Goal: Task Accomplishment & Management: Complete application form

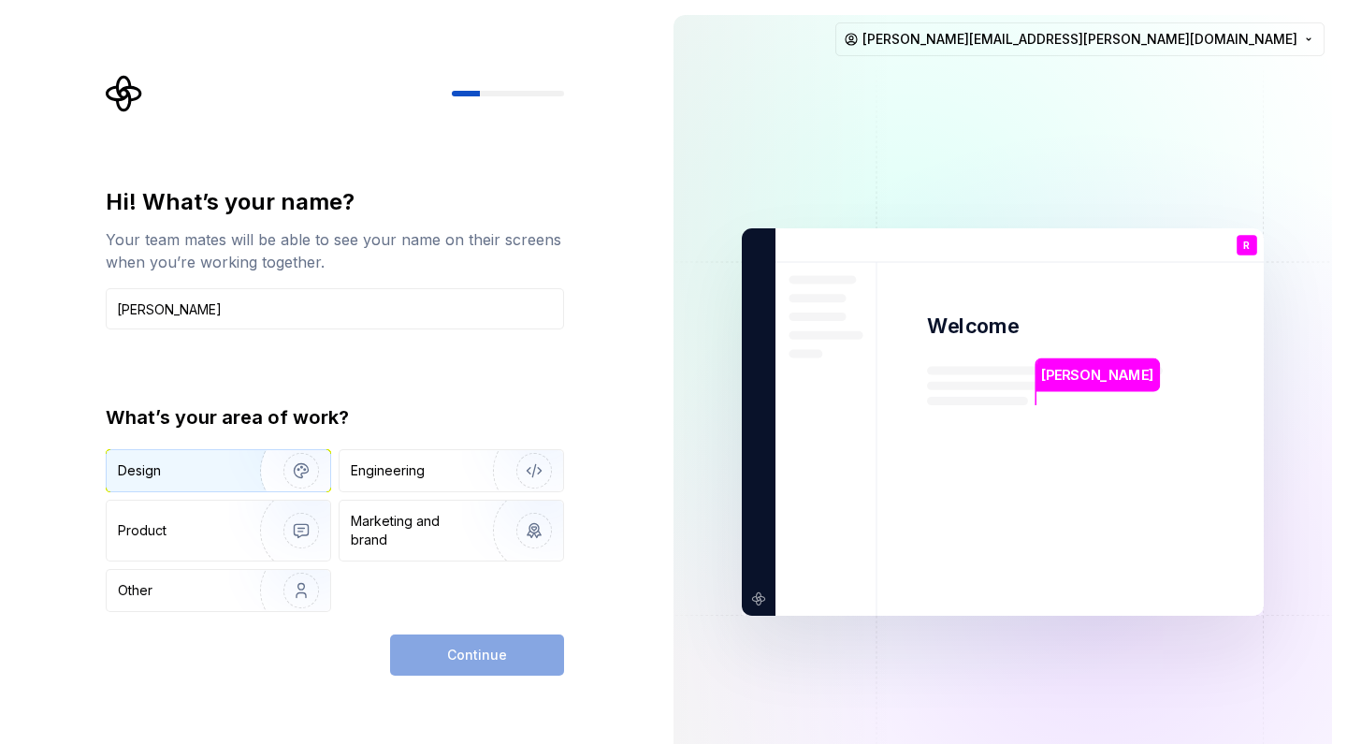
type input "[PERSON_NAME]"
click at [217, 467] on div "Design" at bounding box center [177, 470] width 118 height 19
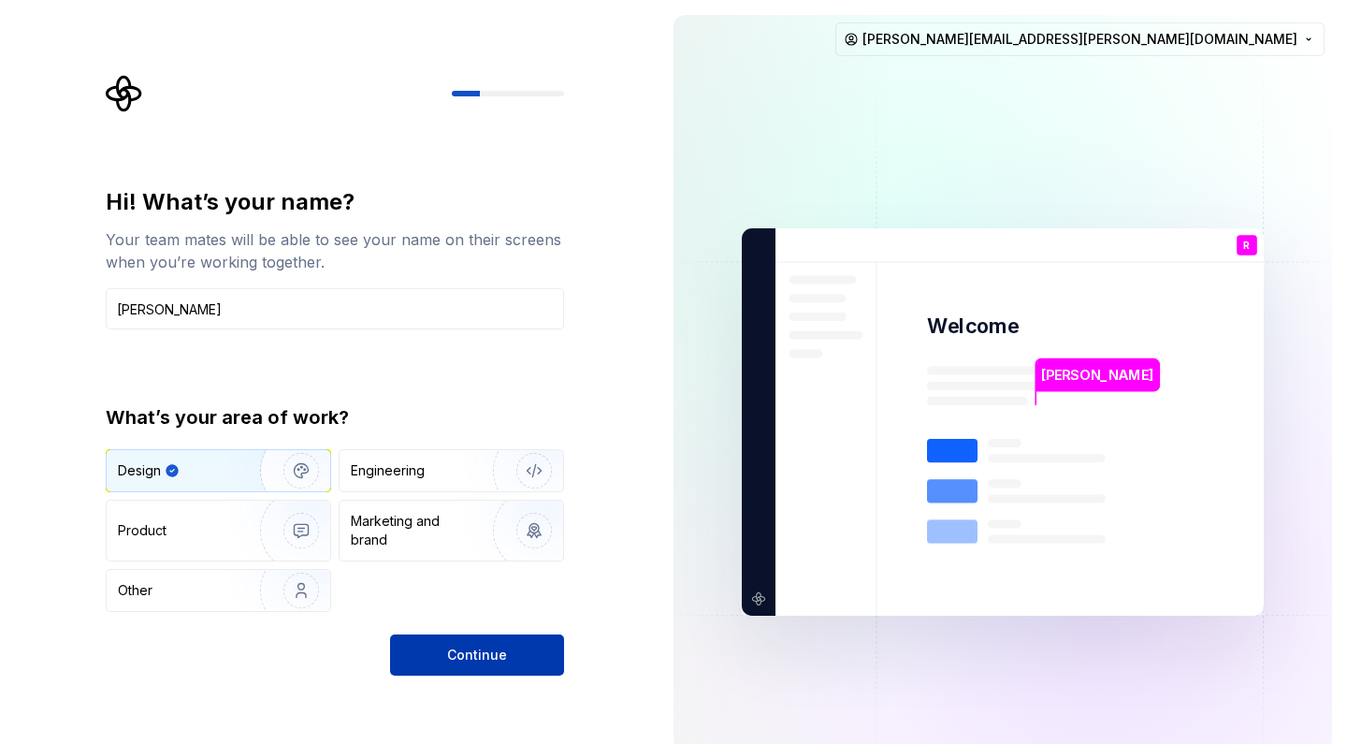
click at [482, 645] on span "Continue" at bounding box center [477, 654] width 60 height 19
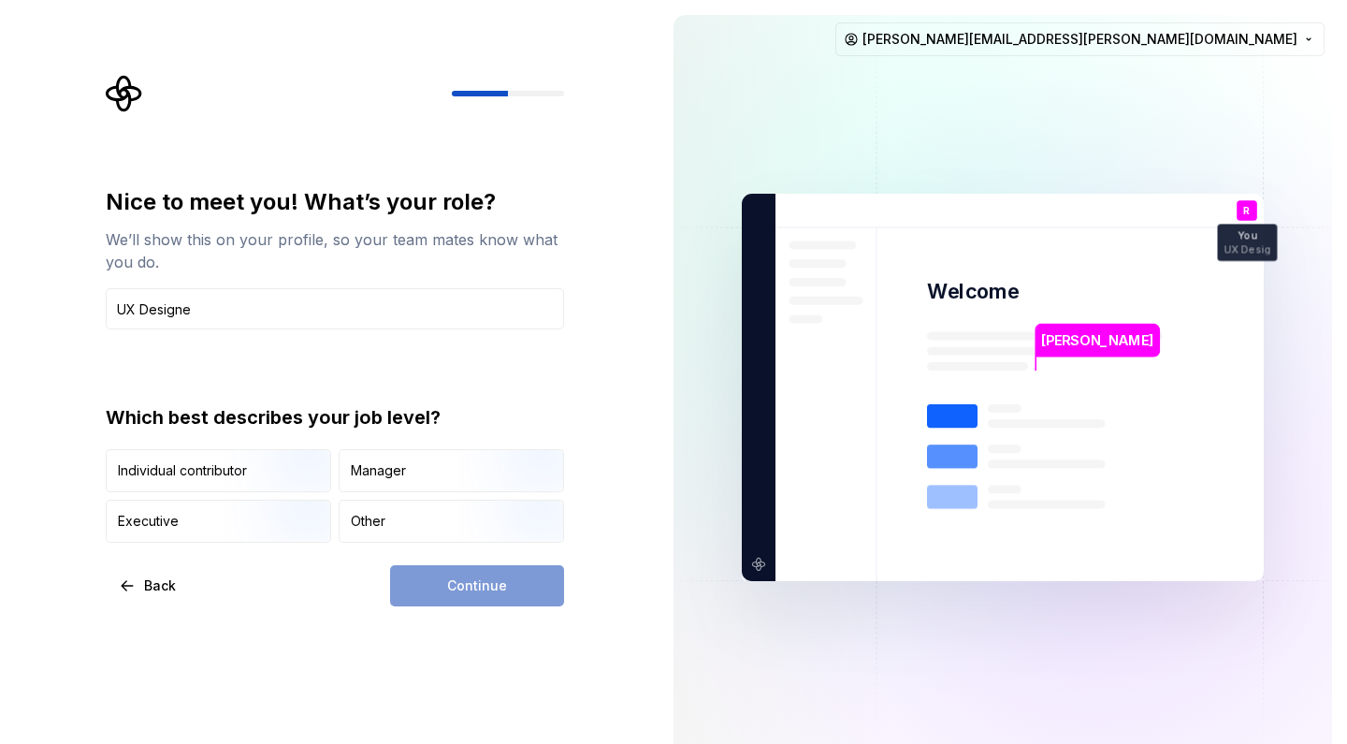
type input "UX Designer"
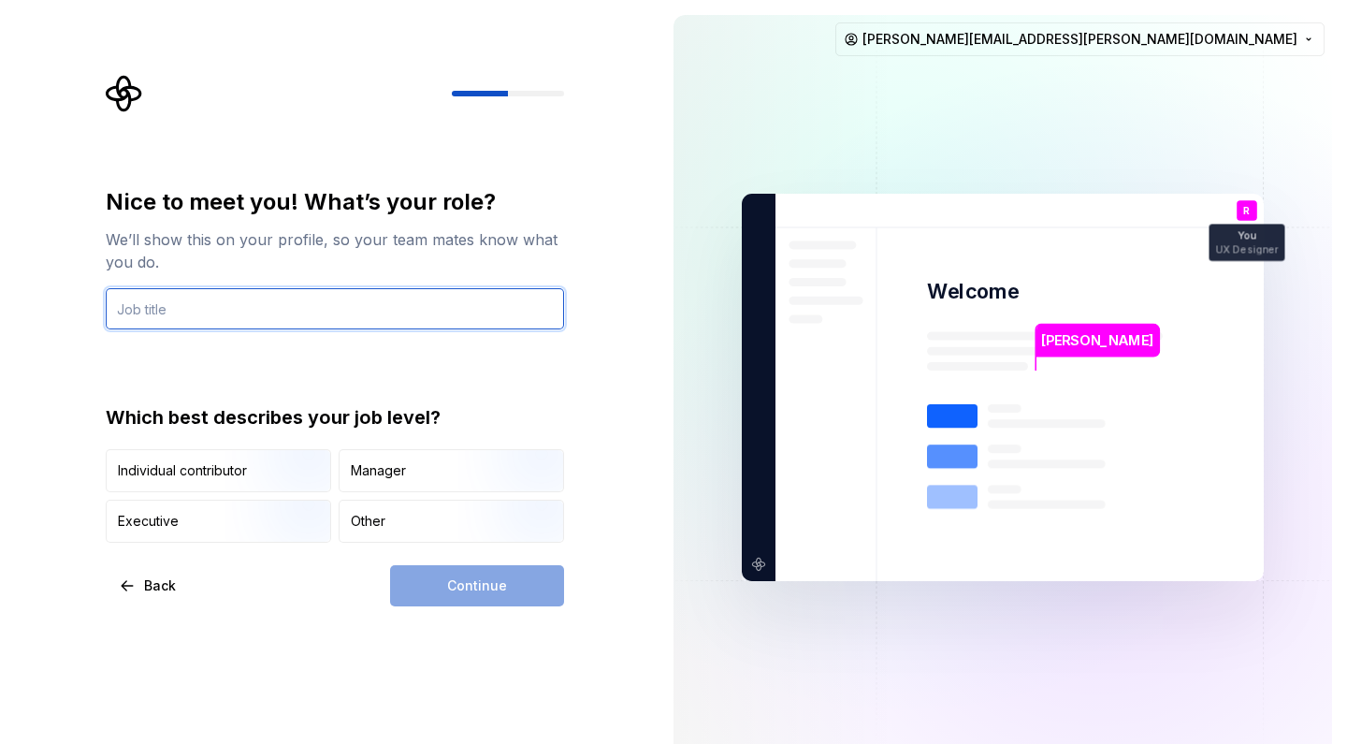
type input "UX Designer"
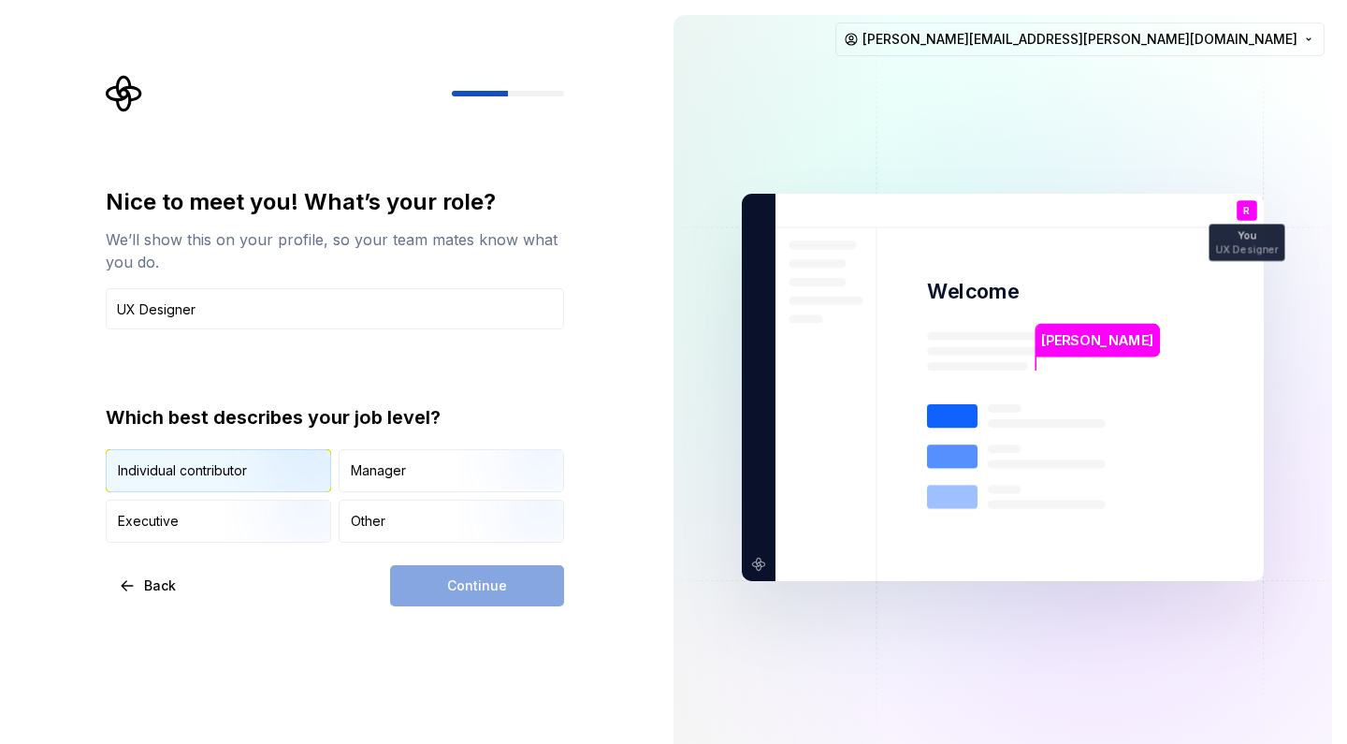
click at [253, 468] on img "button" at bounding box center [285, 493] width 120 height 125
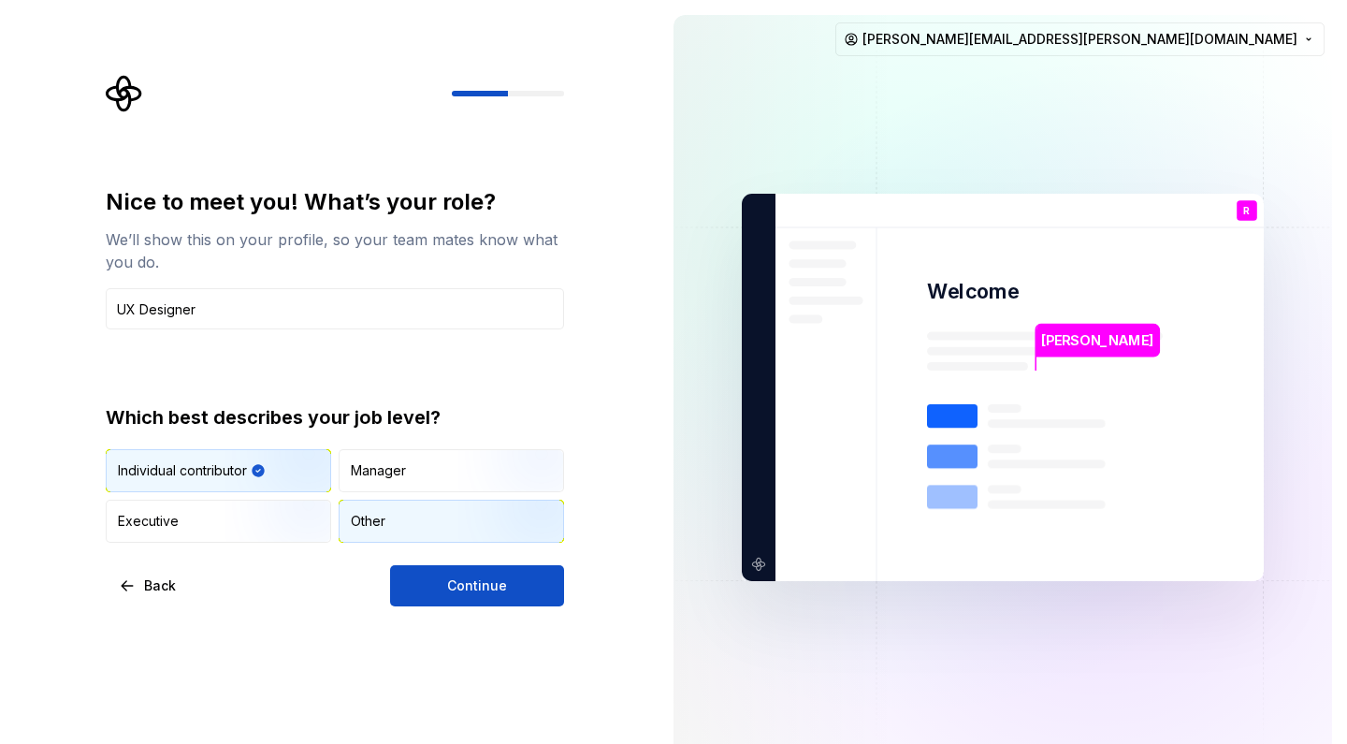
click at [467, 539] on img "button" at bounding box center [518, 544] width 120 height 125
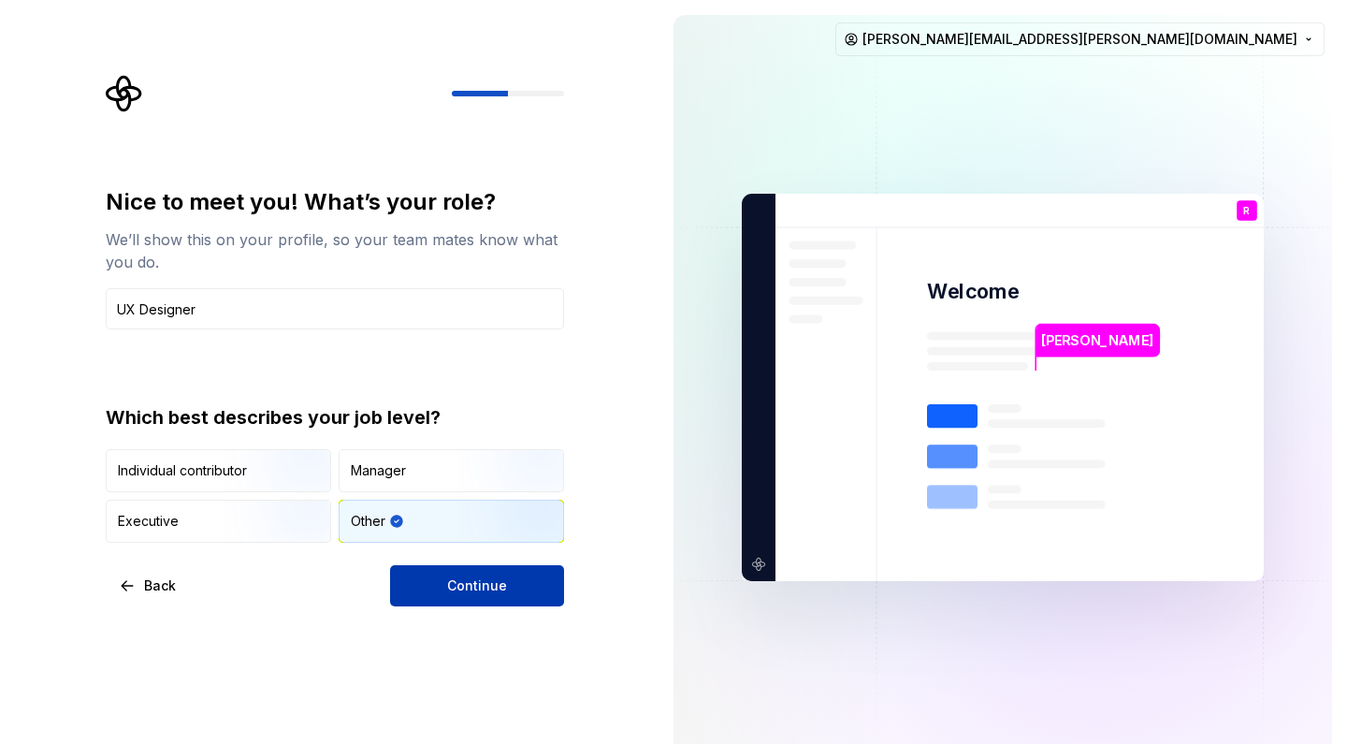
click at [477, 585] on span "Continue" at bounding box center [477, 585] width 60 height 19
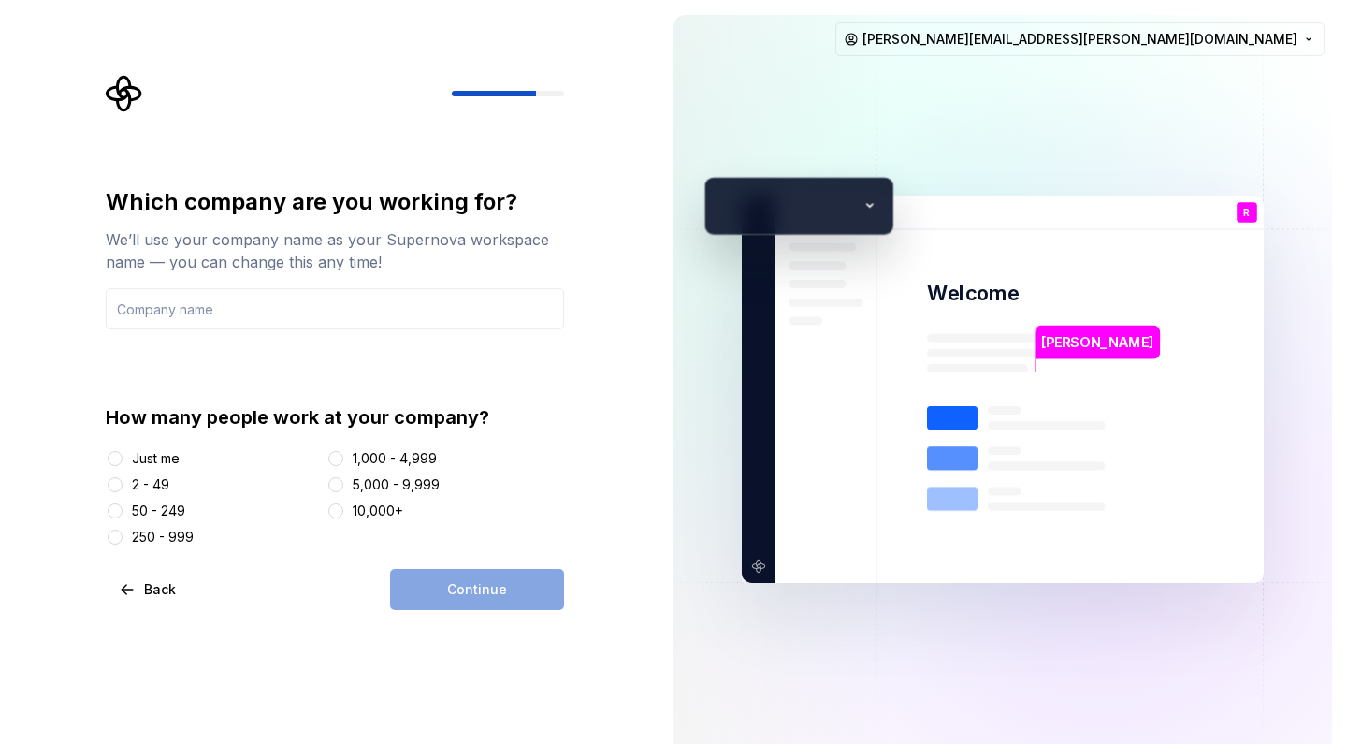
click at [157, 487] on div "2 - 49" at bounding box center [150, 484] width 37 height 19
click at [123, 487] on button "2 - 49" at bounding box center [115, 484] width 15 height 15
click at [226, 317] on input "text" at bounding box center [335, 308] width 458 height 41
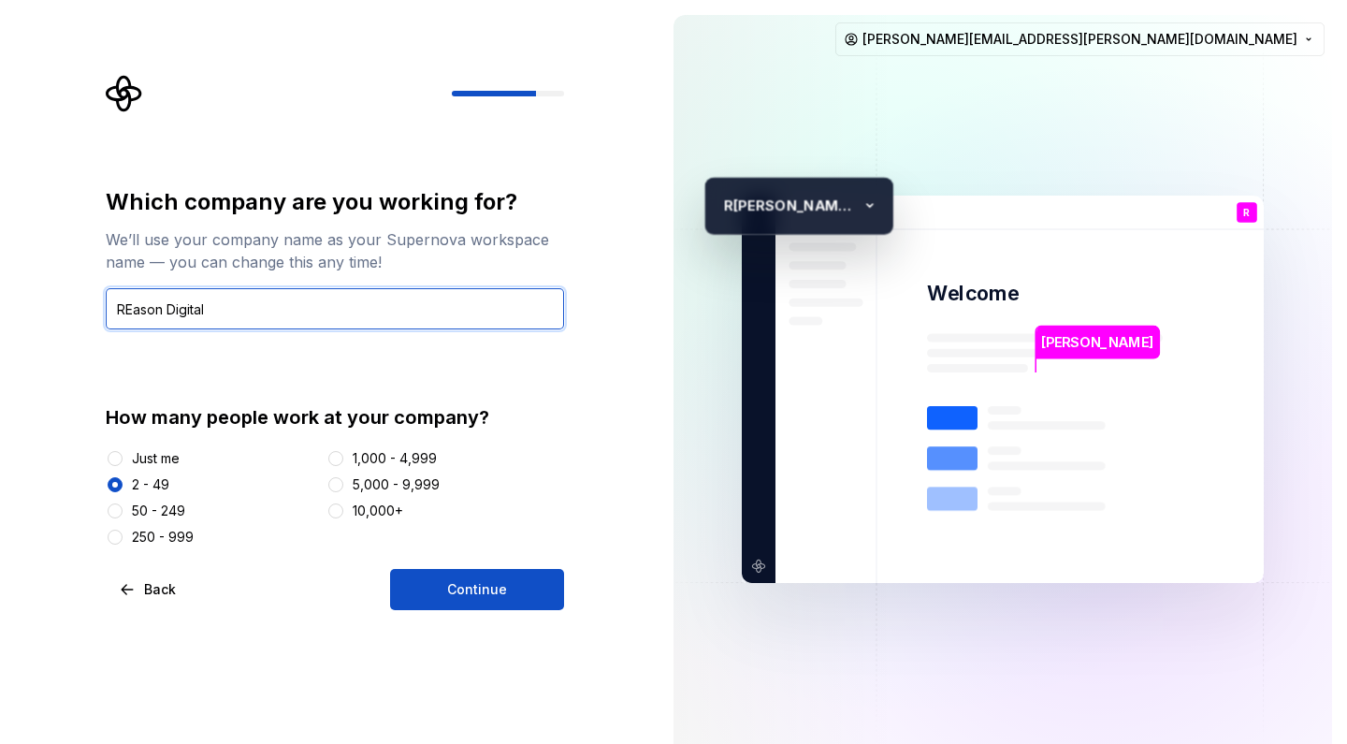
click at [132, 304] on input "REason Digital" at bounding box center [335, 308] width 458 height 41
type input "Reason Digital"
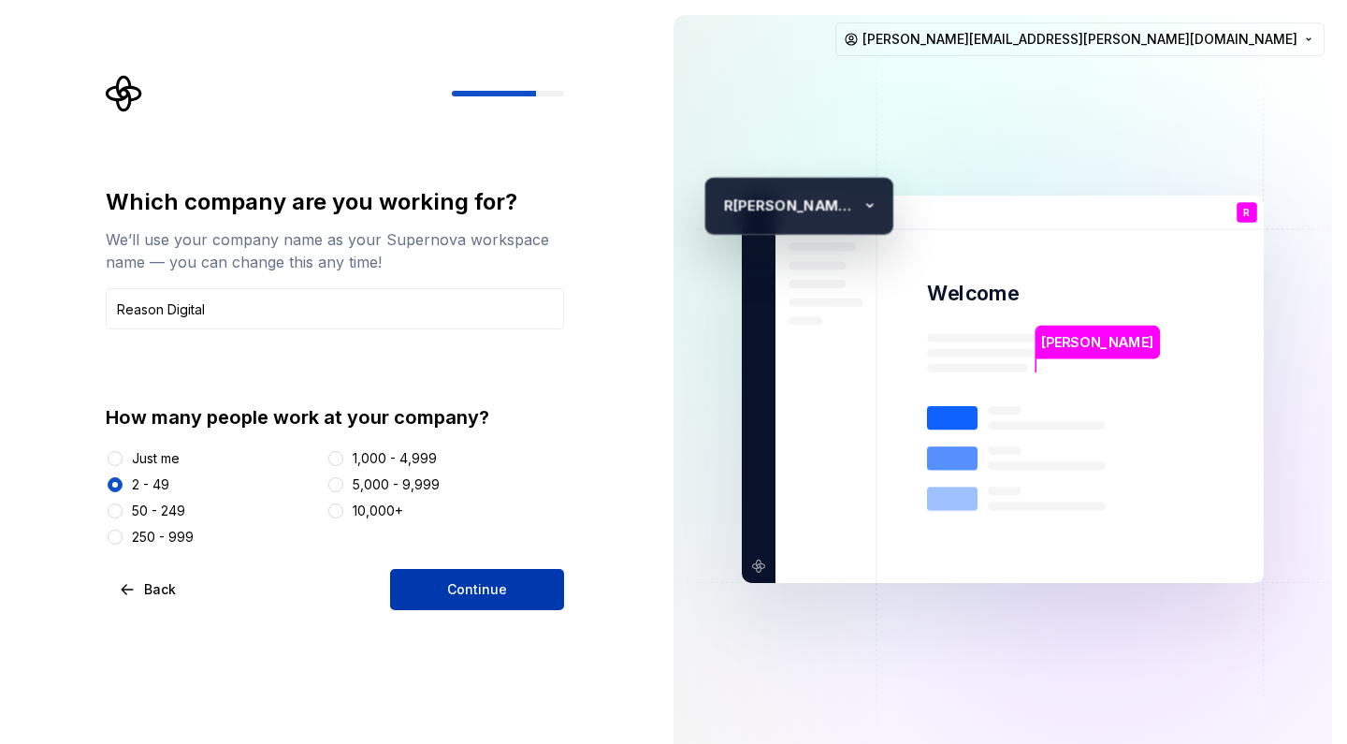
click at [463, 583] on span "Continue" at bounding box center [477, 589] width 60 height 19
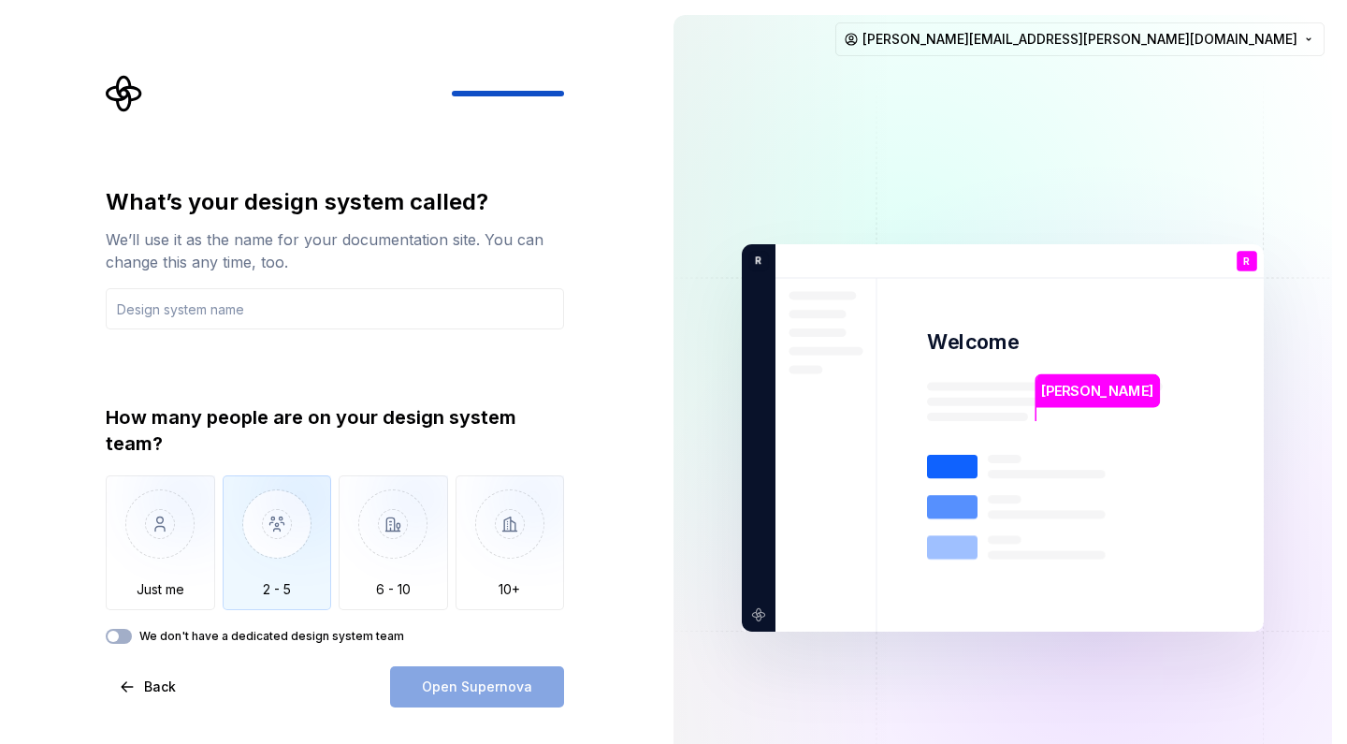
click at [285, 544] on img "button" at bounding box center [277, 537] width 109 height 125
click at [311, 311] on input "text" at bounding box center [335, 308] width 458 height 41
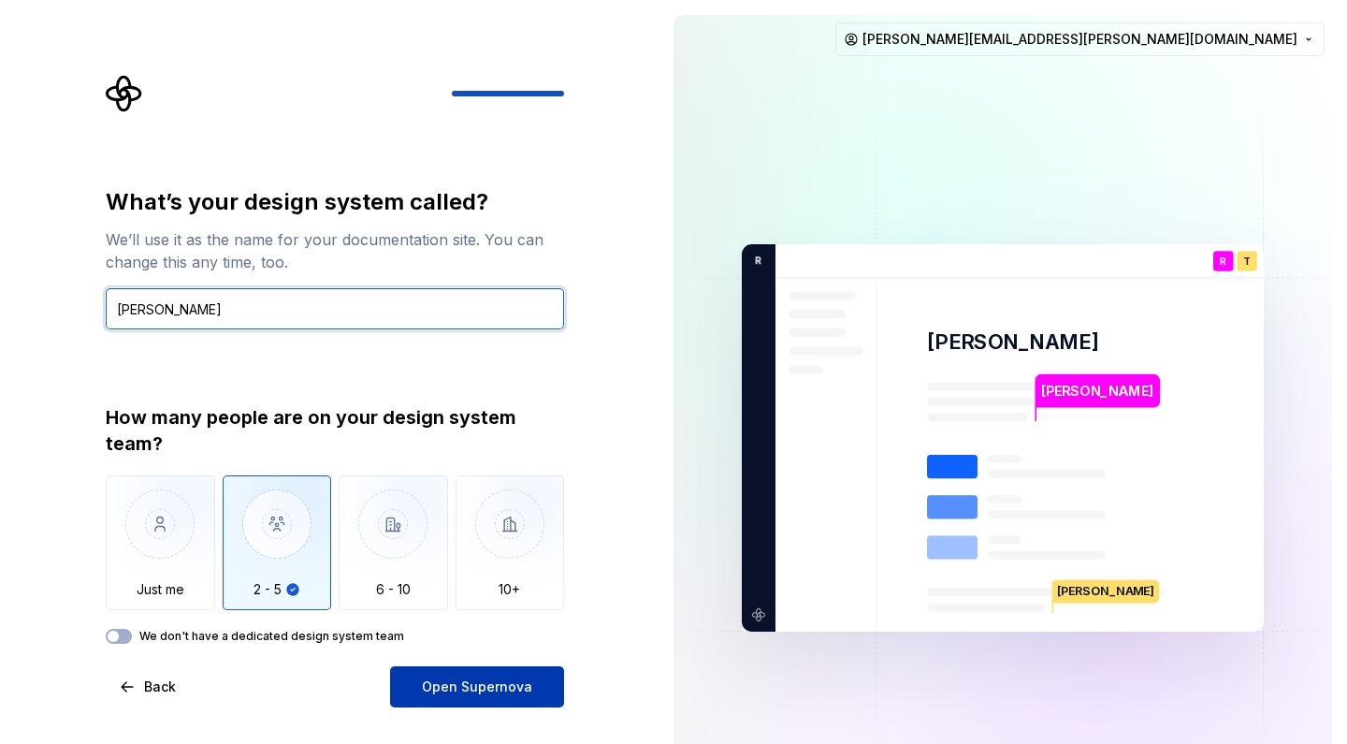
type input "[PERSON_NAME]"
click at [456, 688] on span "Open Supernova" at bounding box center [477, 686] width 110 height 19
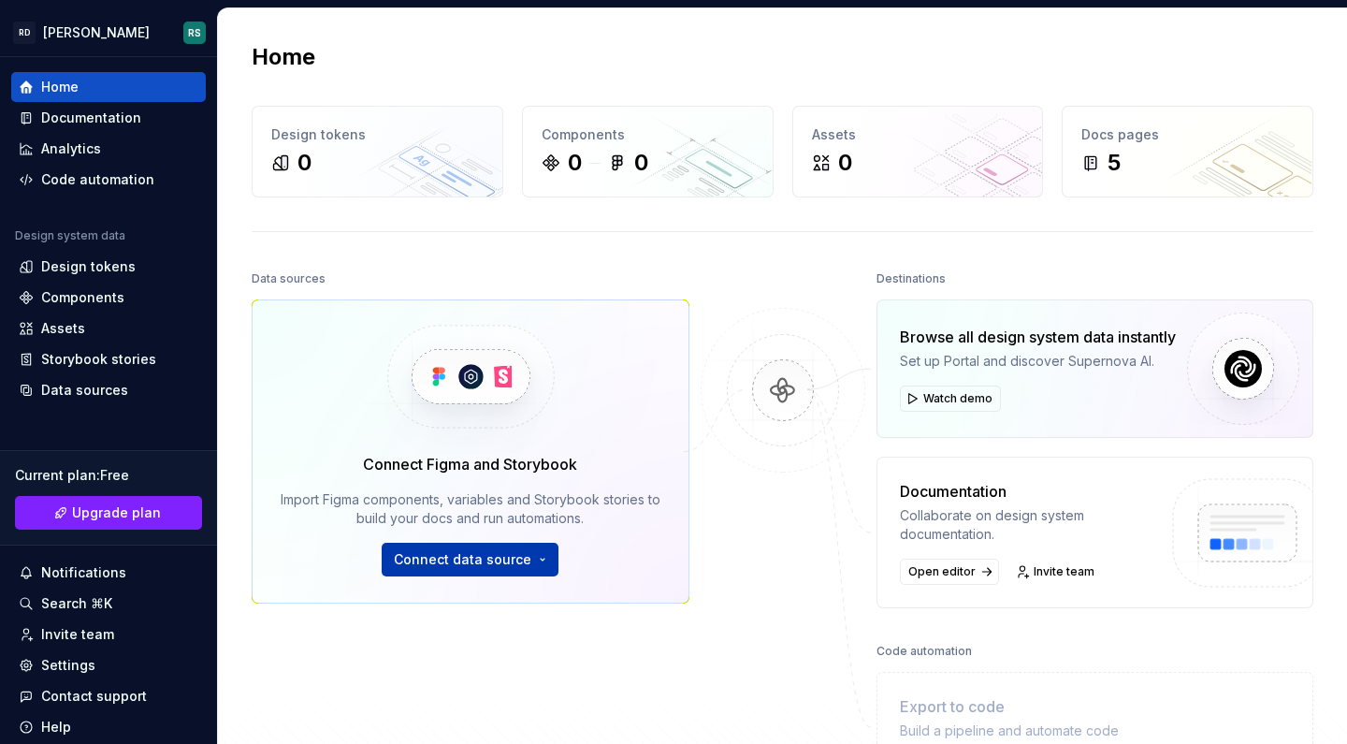
click at [445, 565] on span "Connect data source" at bounding box center [462, 559] width 137 height 19
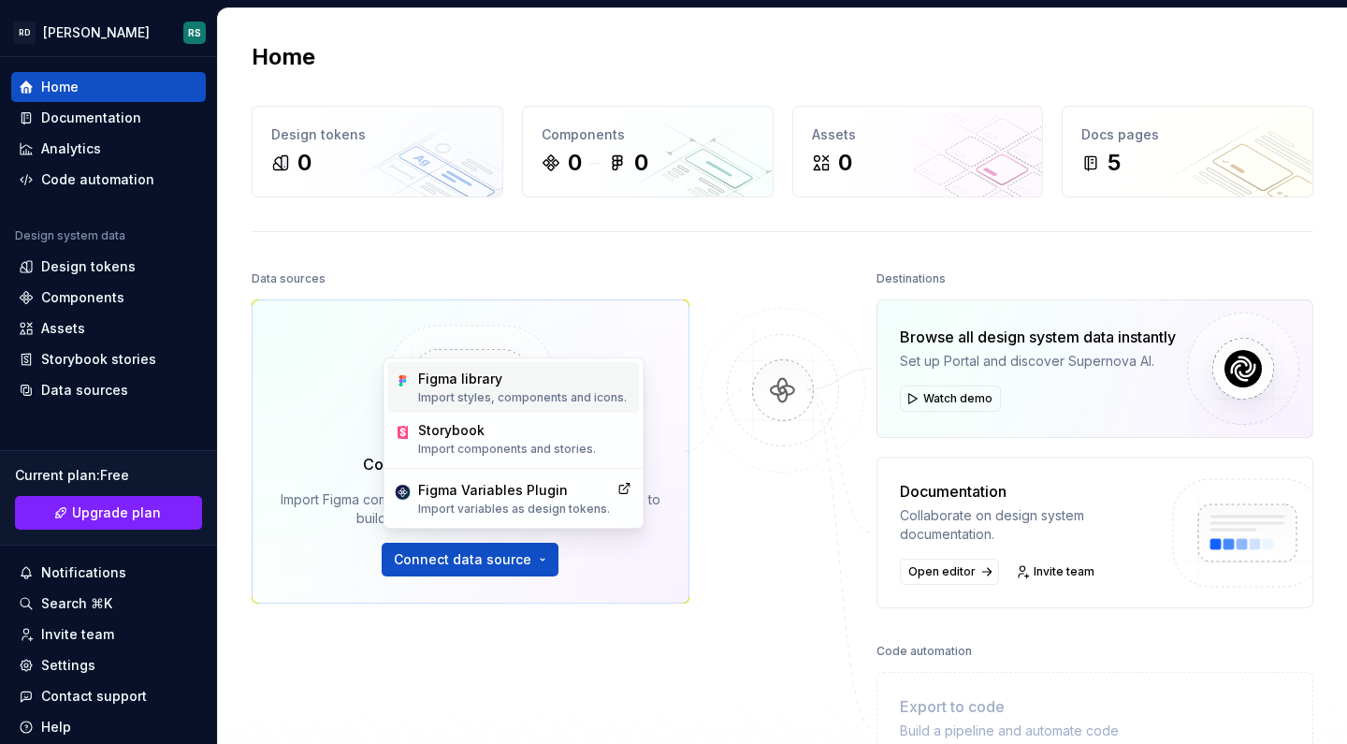
click at [484, 385] on div "Figma library" at bounding box center [522, 378] width 209 height 19
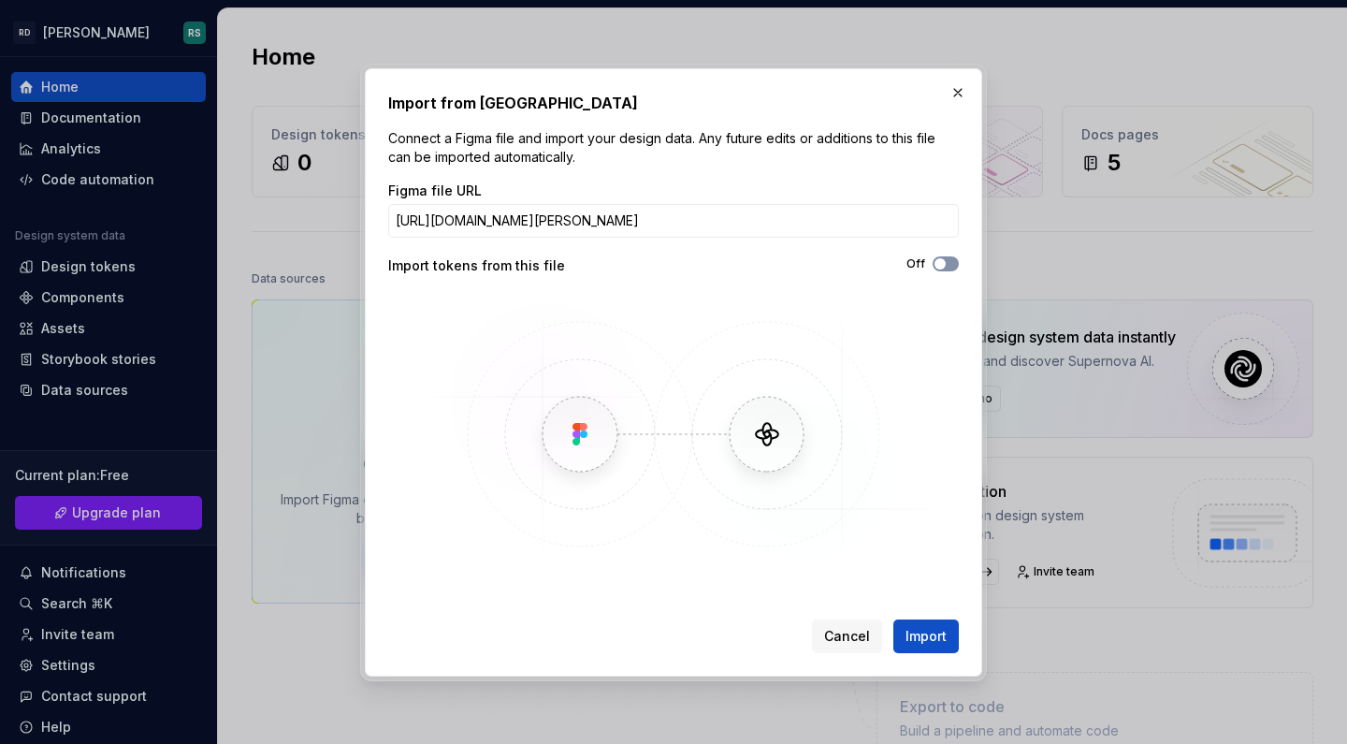
type input "[URL][DOMAIN_NAME][PERSON_NAME]"
click at [953, 267] on button "Off" at bounding box center [946, 263] width 26 height 15
click at [937, 636] on span "Import" at bounding box center [925, 636] width 41 height 19
click at [853, 631] on span "Cancel" at bounding box center [847, 636] width 46 height 19
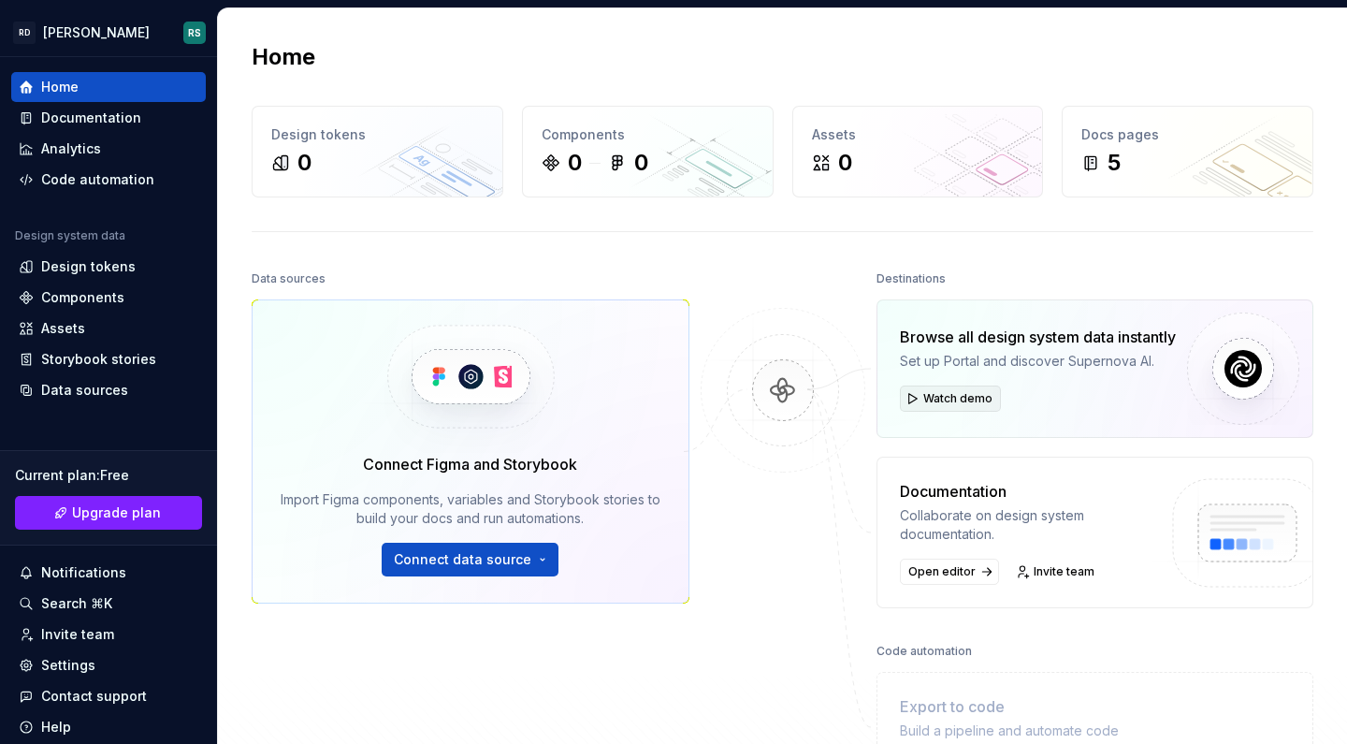
click at [939, 396] on span "Watch demo" at bounding box center [957, 398] width 69 height 15
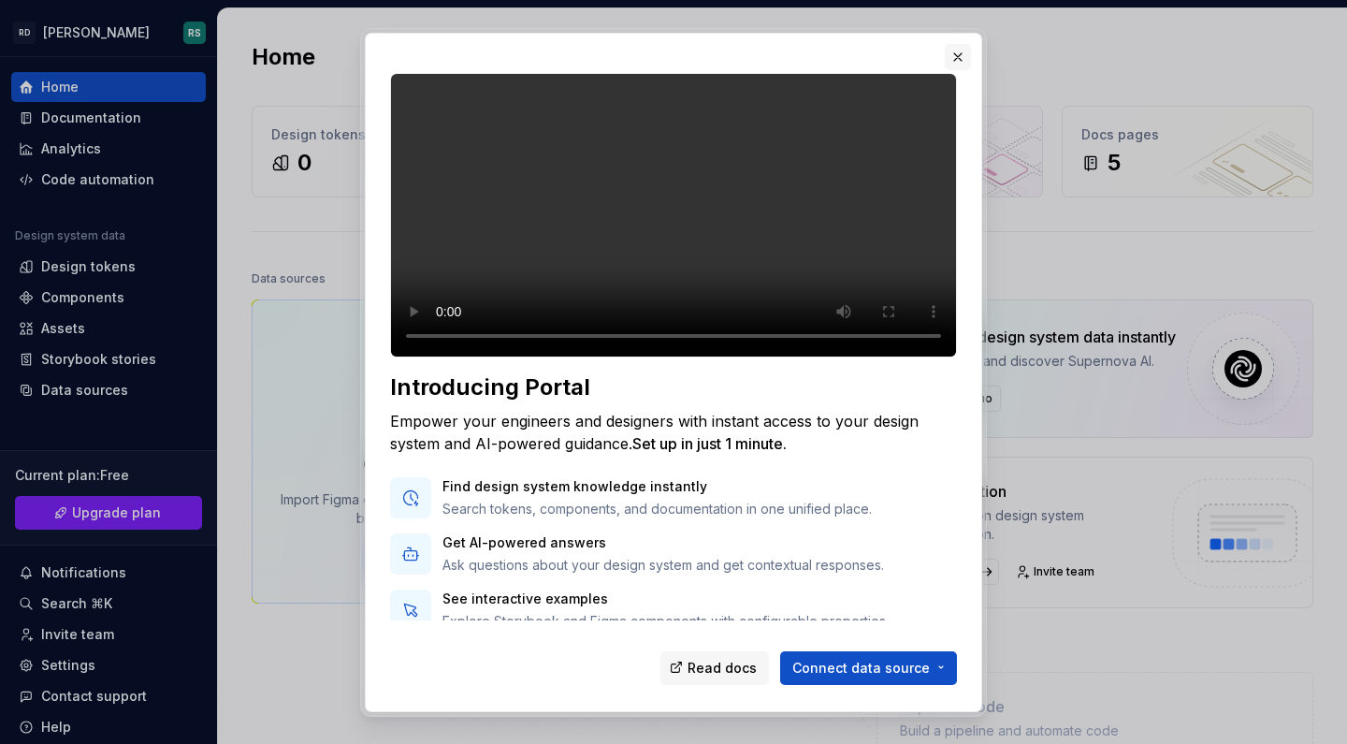
click at [961, 57] on button "button" at bounding box center [958, 57] width 26 height 26
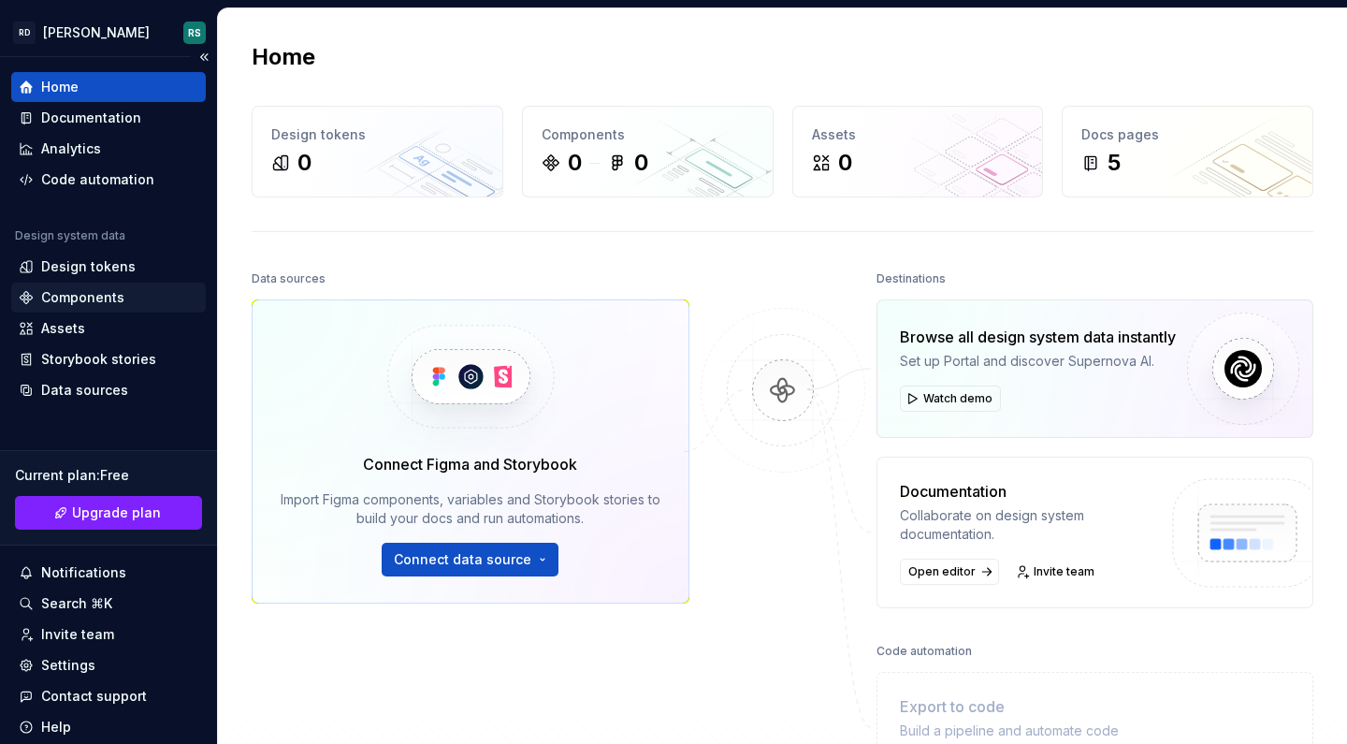
click at [82, 298] on div "Components" at bounding box center [82, 297] width 83 height 19
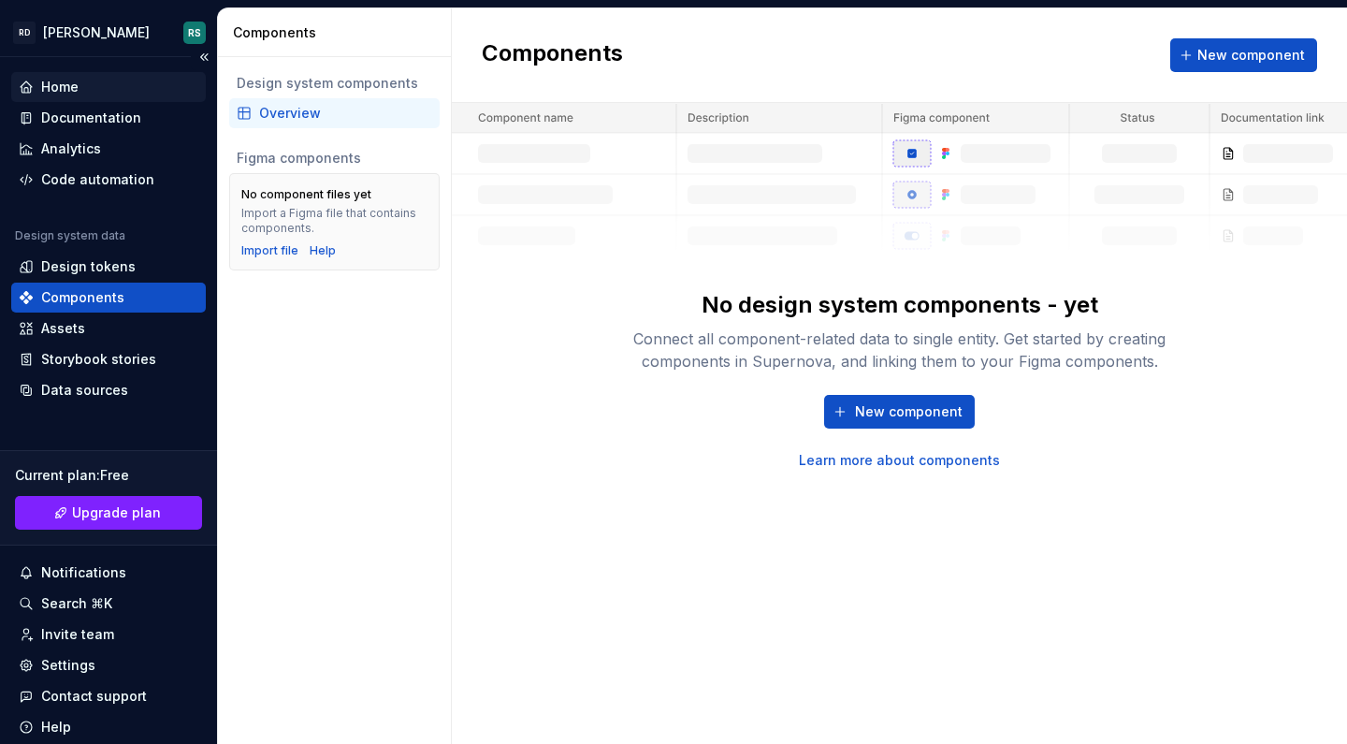
click at [68, 90] on div "Home" at bounding box center [59, 87] width 37 height 19
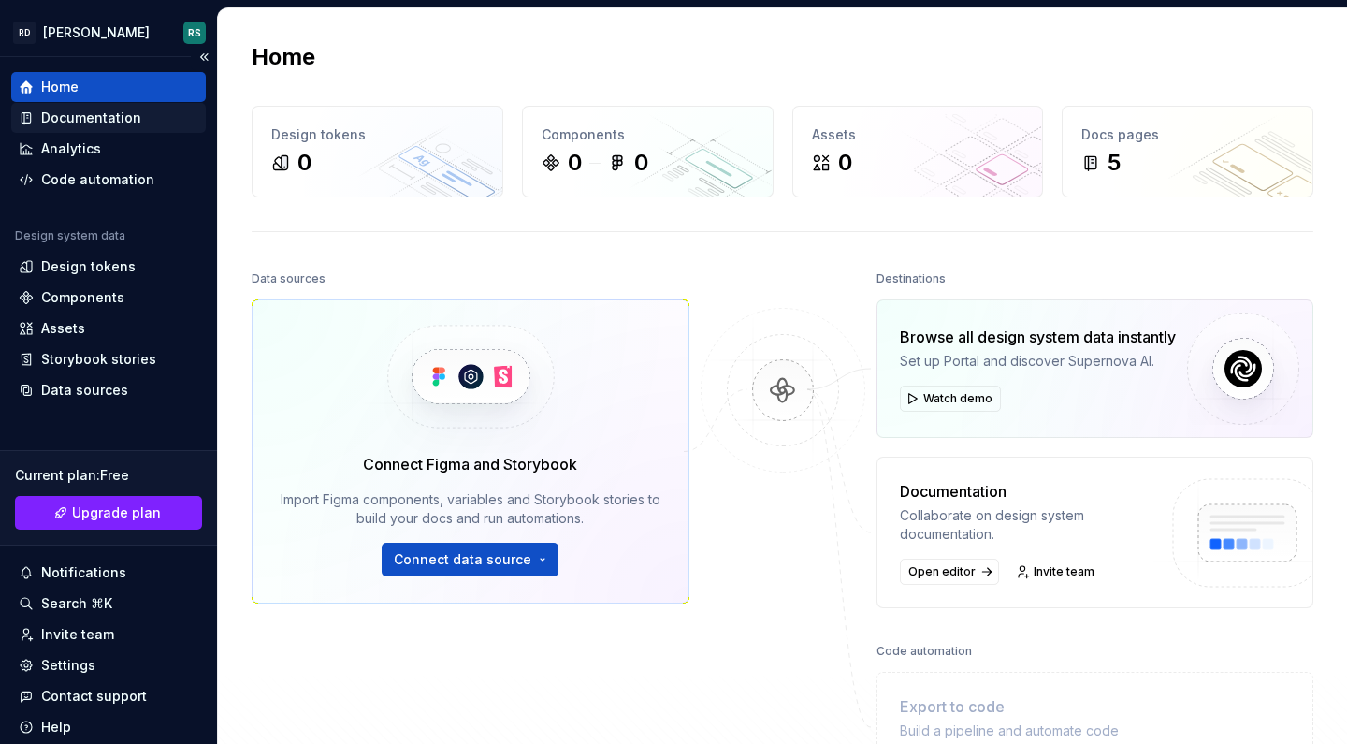
click at [66, 130] on div "Documentation" at bounding box center [108, 118] width 195 height 30
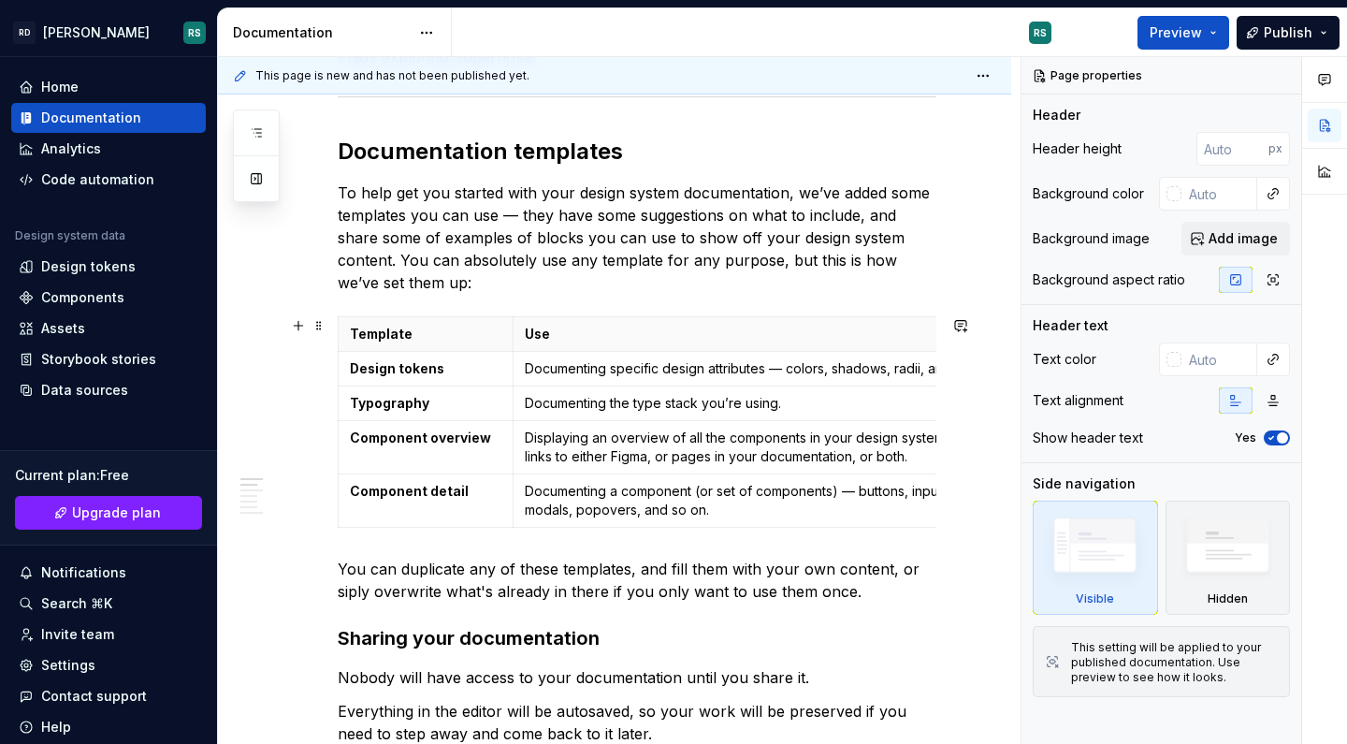
scroll to position [398, 0]
type textarea "*"
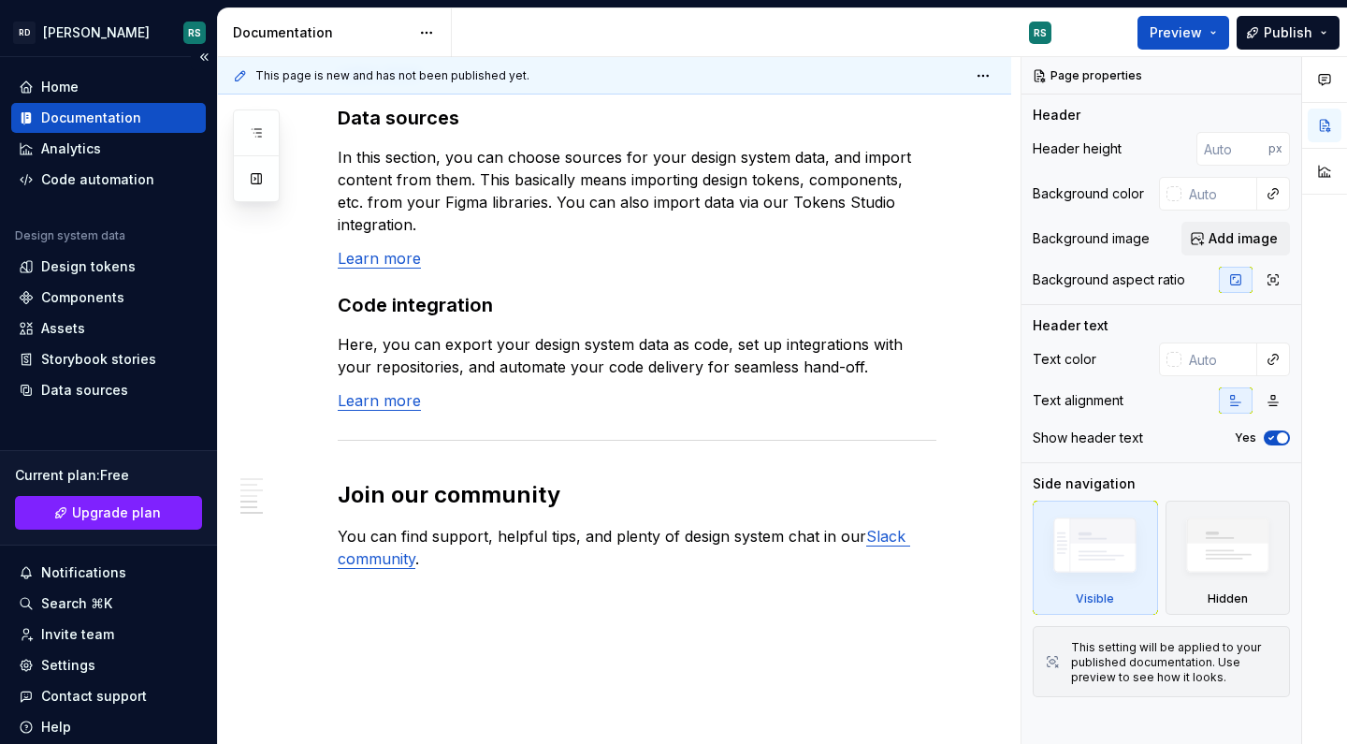
scroll to position [0, 0]
click at [81, 83] on div "Home" at bounding box center [109, 87] width 180 height 19
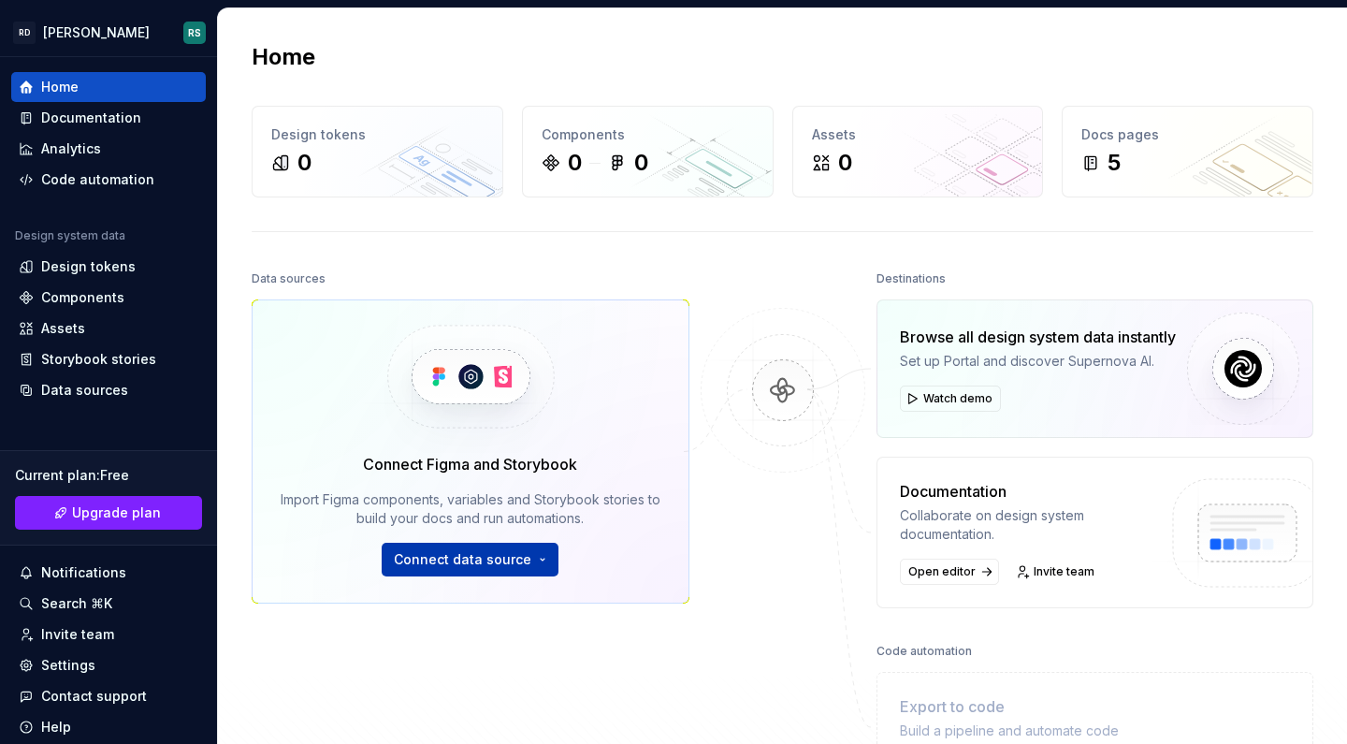
click at [471, 560] on span "Connect data source" at bounding box center [462, 559] width 137 height 19
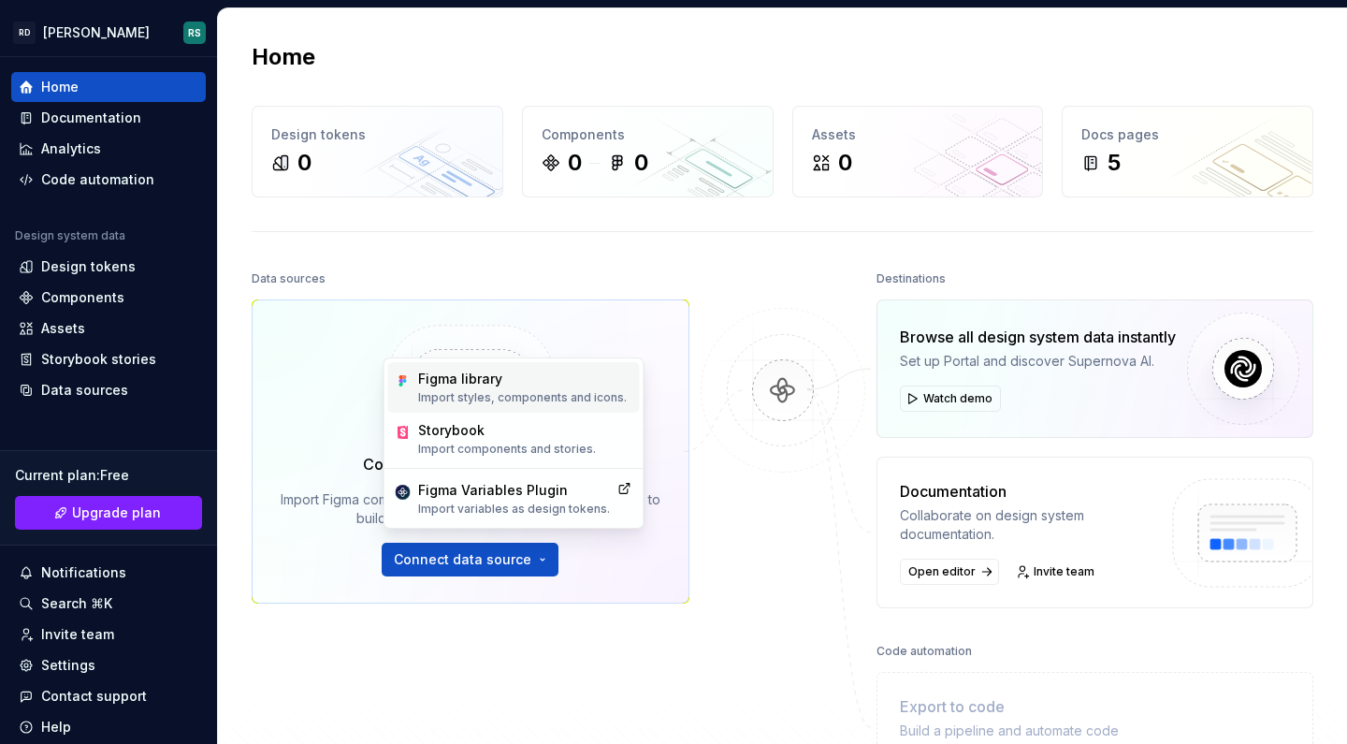
click at [510, 392] on p "Import styles, components and icons." at bounding box center [522, 397] width 209 height 15
